Goal: Task Accomplishment & Management: Complete application form

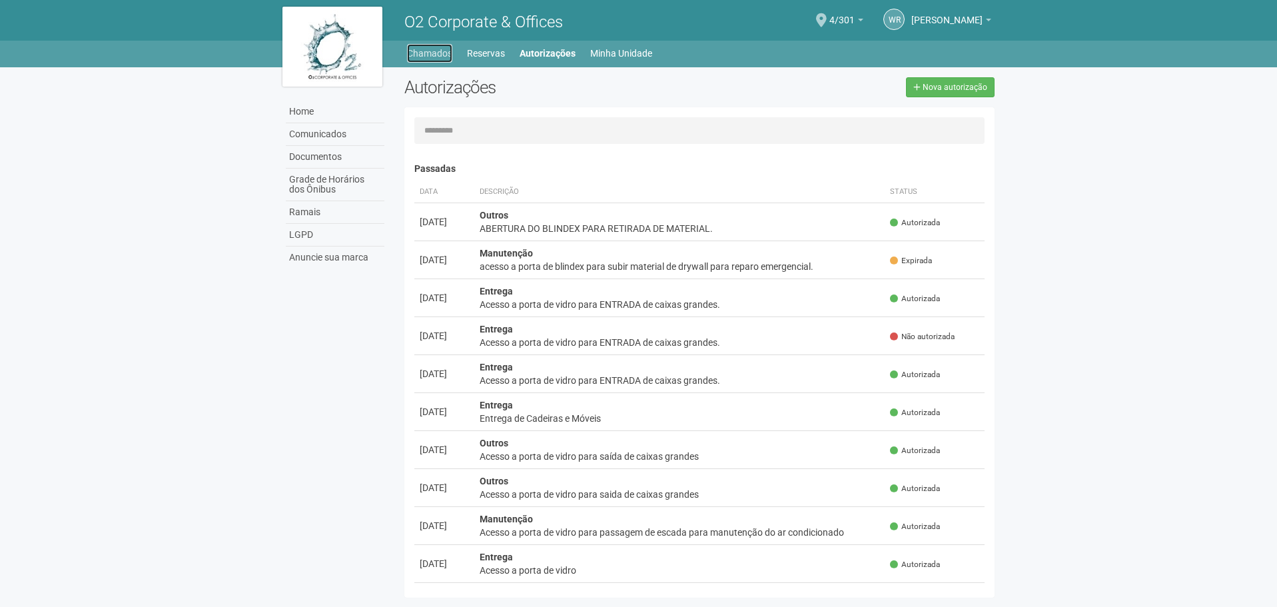
click at [421, 47] on link "Chamados" at bounding box center [429, 53] width 45 height 19
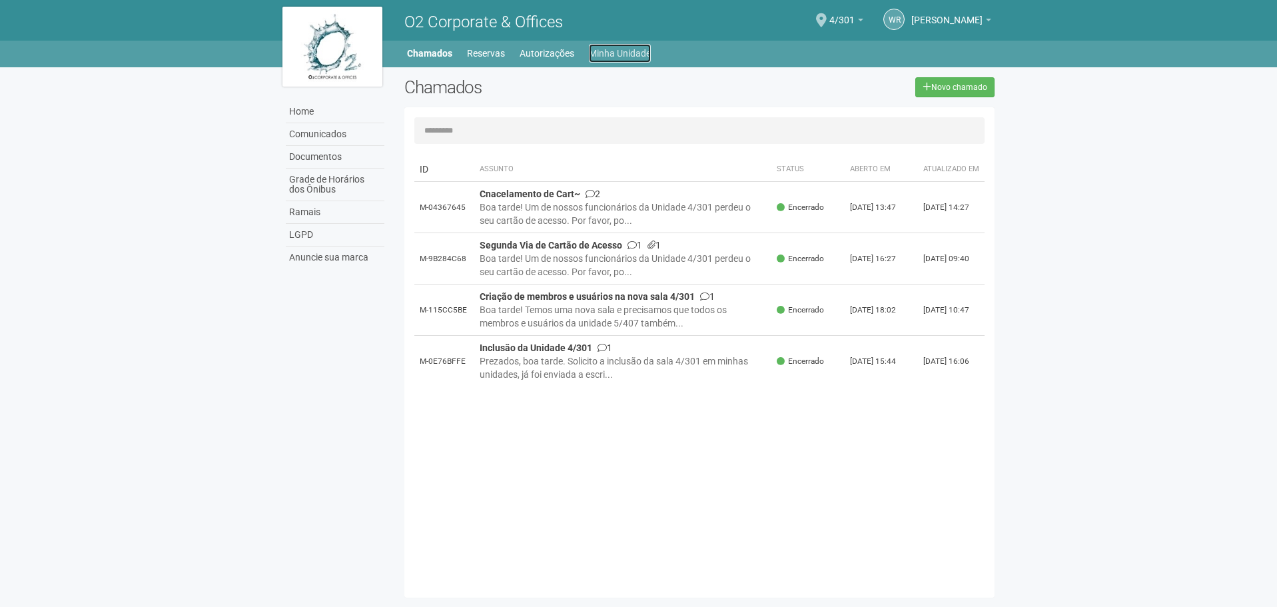
click at [631, 59] on link "Minha Unidade" at bounding box center [620, 53] width 62 height 19
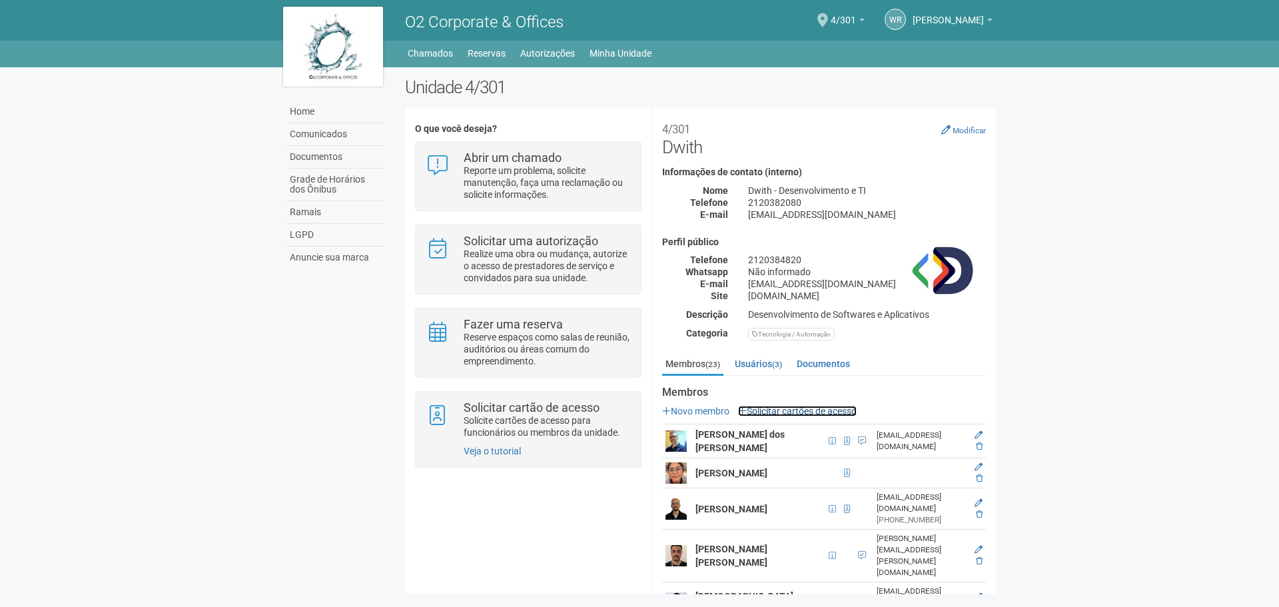
click at [811, 413] on link "Solicitar cartões de acesso" at bounding box center [797, 411] width 119 height 11
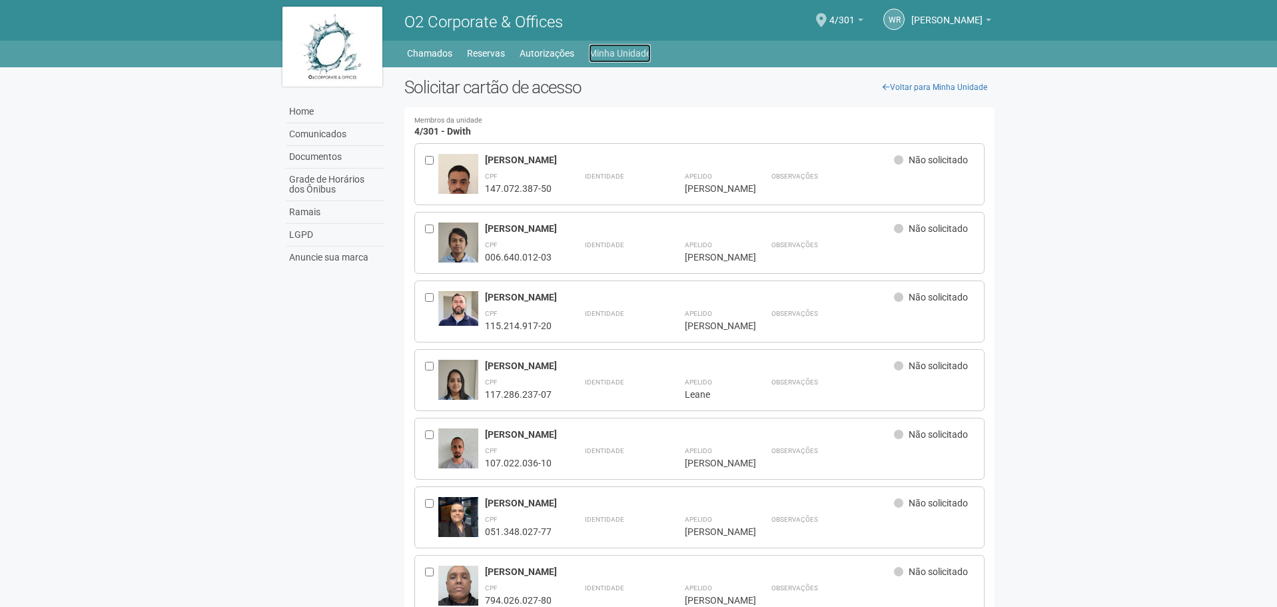
click at [617, 51] on link "Minha Unidade" at bounding box center [620, 53] width 62 height 19
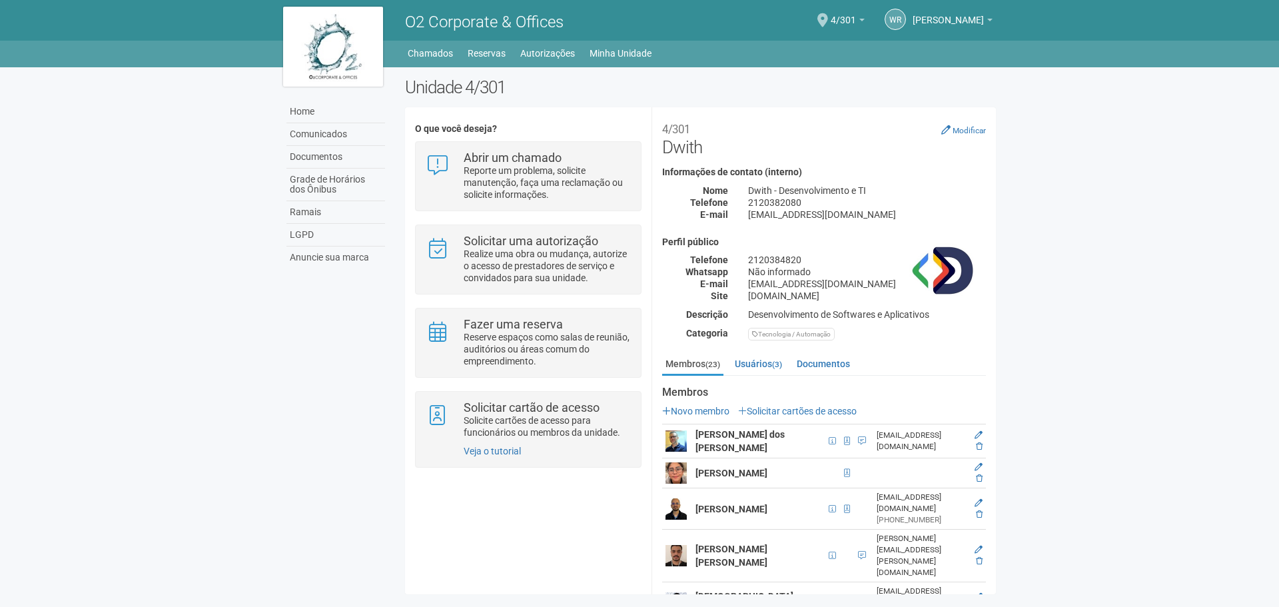
drag, startPoint x: 749, startPoint y: 261, endPoint x: 805, endPoint y: 261, distance: 56.6
click at [805, 261] on div "2120384820" at bounding box center [867, 260] width 258 height 12
copy div "2120384820"
